Goal: Find specific page/section: Find specific page/section

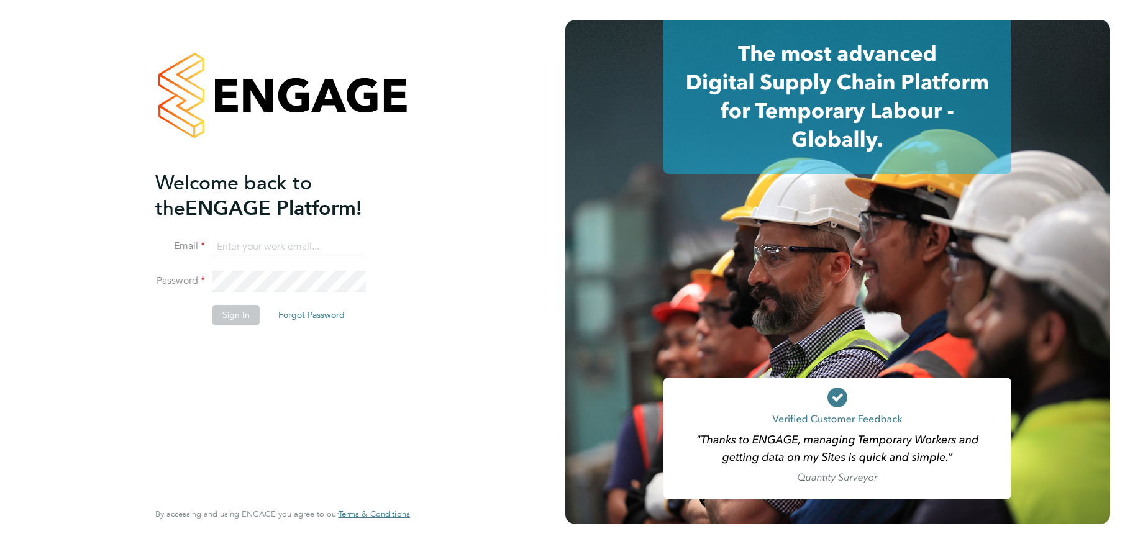
type input "ajay@carbonrecruitment.co.uk"
click at [257, 303] on li "Password" at bounding box center [276, 288] width 242 height 35
click at [242, 313] on button "Sign In" at bounding box center [236, 315] width 47 height 20
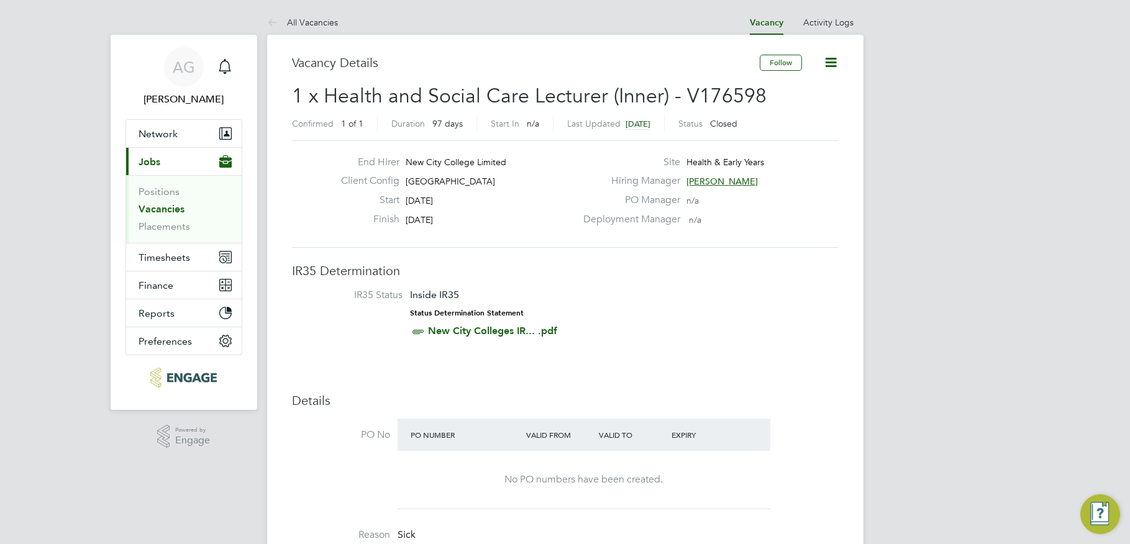
click at [166, 203] on li "Positions" at bounding box center [185, 194] width 93 height 17
click at [166, 203] on link "Vacancies" at bounding box center [162, 209] width 46 height 12
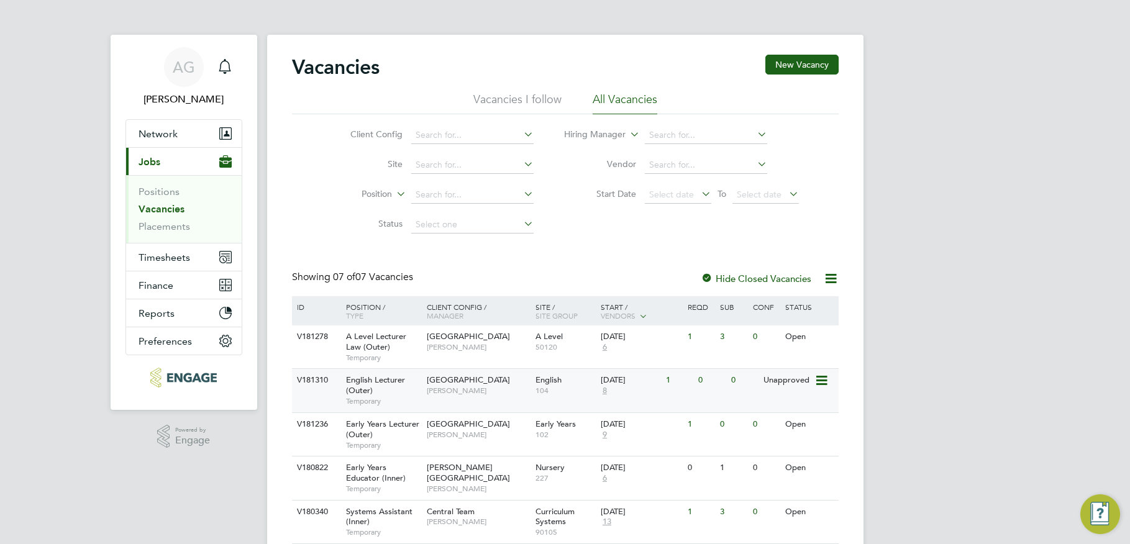
click at [454, 382] on span "[GEOGRAPHIC_DATA]" at bounding box center [468, 380] width 83 height 11
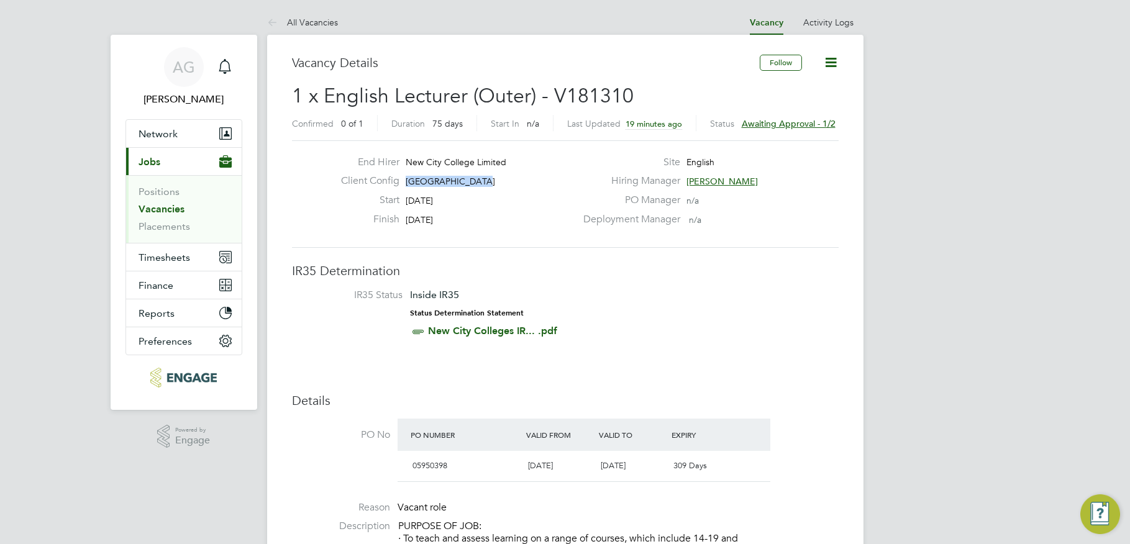
drag, startPoint x: 487, startPoint y: 176, endPoint x: 402, endPoint y: 182, distance: 84.7
click at [402, 182] on div "Client Config Redbridge Campus" at bounding box center [453, 184] width 245 height 19
copy span "[GEOGRAPHIC_DATA]"
